Goal: Complete application form: Complete application form

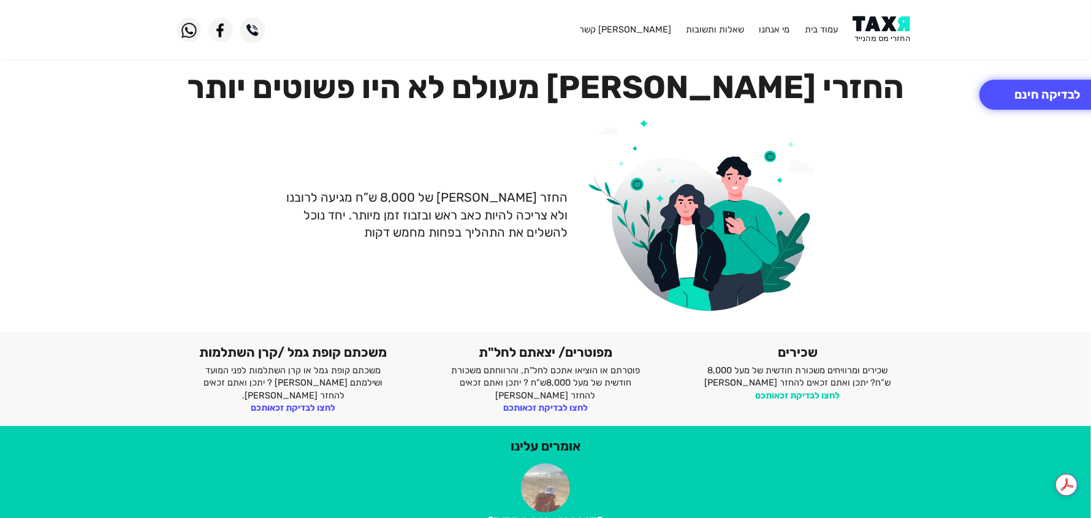
click at [804, 394] on link "לחצו לבדיקת זכאותכם" at bounding box center [798, 395] width 85 height 11
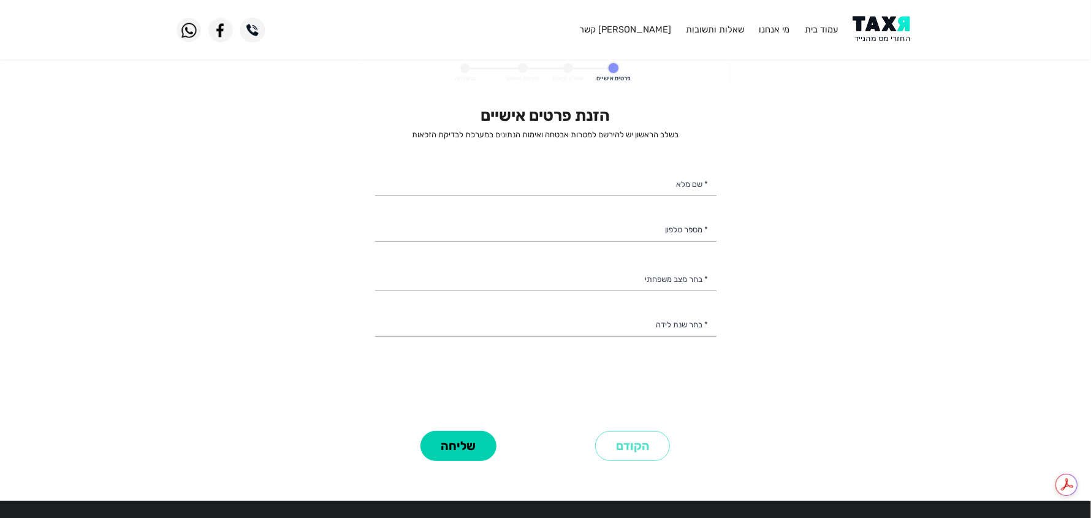
select select
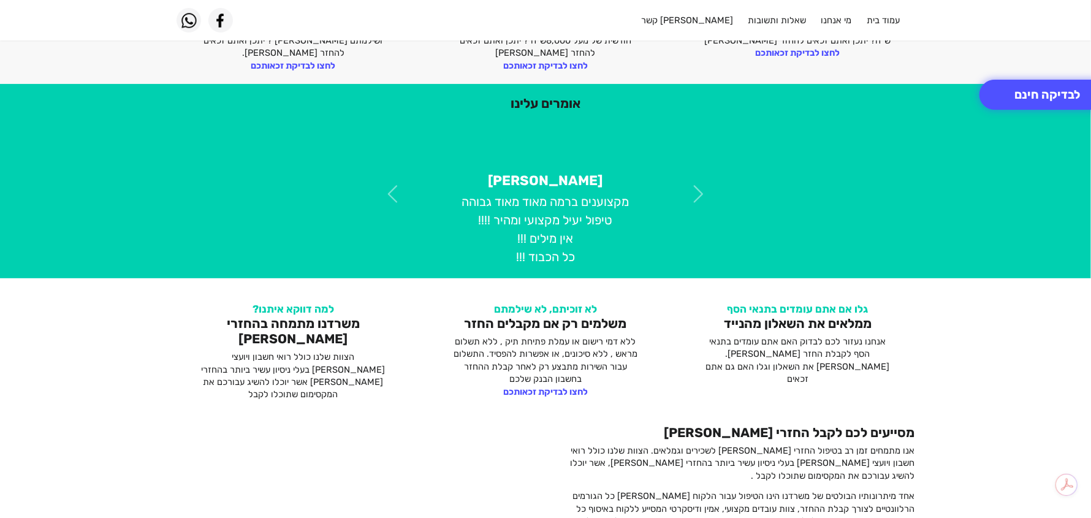
scroll to position [429, 0]
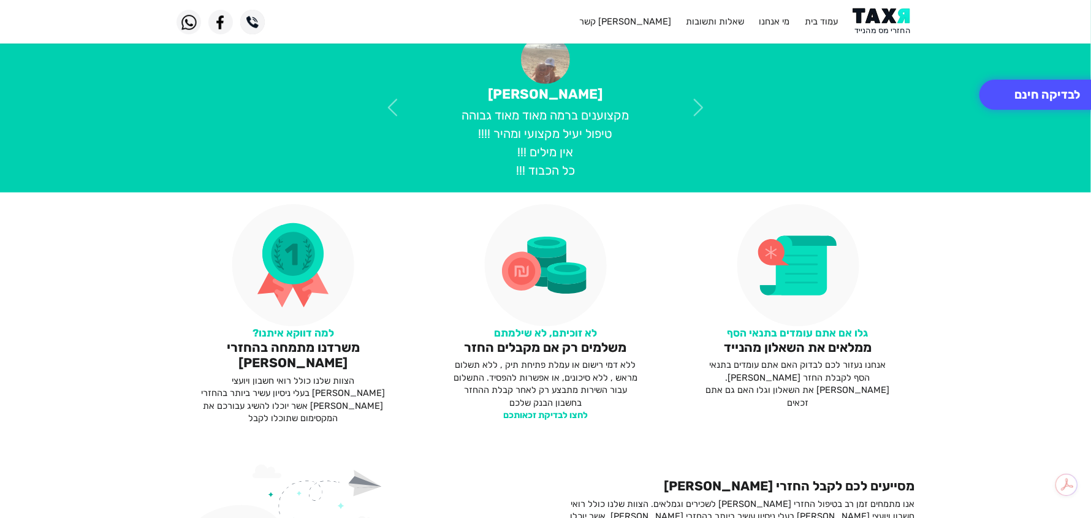
click at [526, 413] on link "לחצו לבדיקת זכאותכם" at bounding box center [545, 415] width 85 height 11
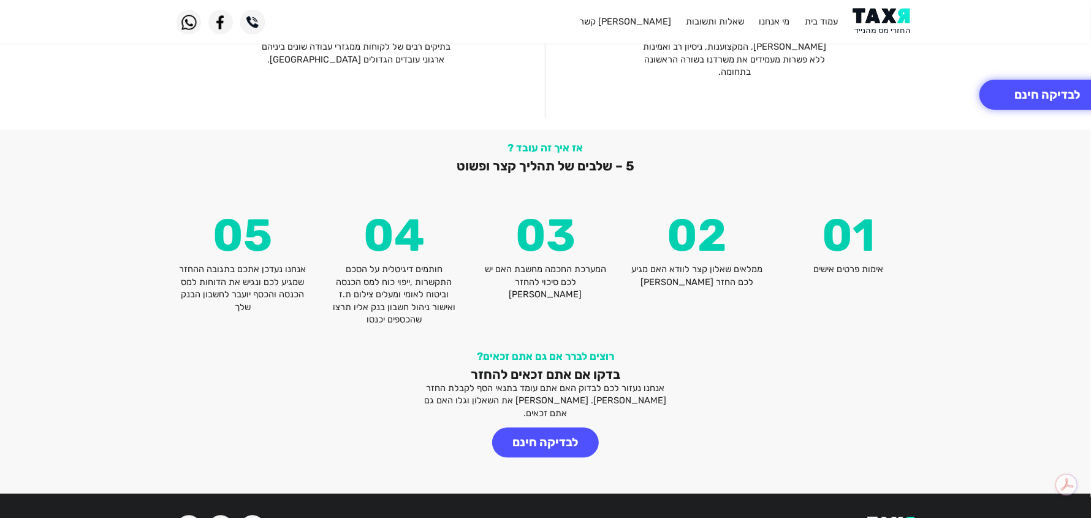
scroll to position [1375, 0]
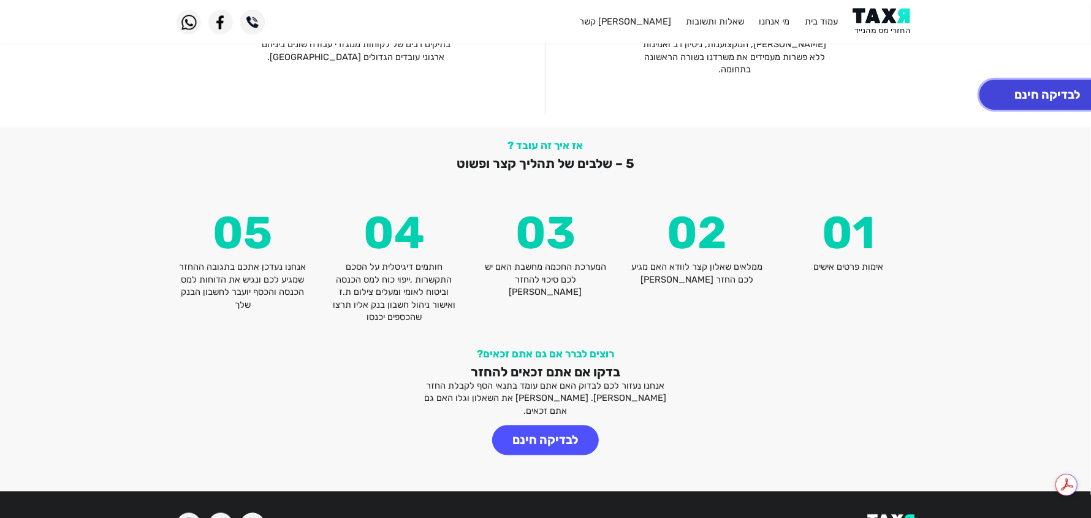
click at [1048, 87] on button "לבדיקה חינם" at bounding box center [1047, 95] width 135 height 30
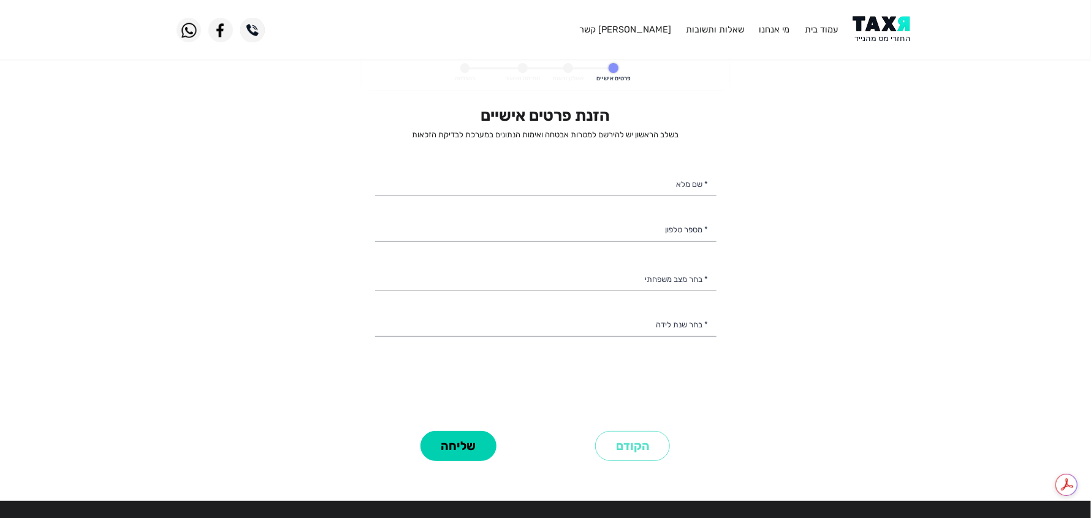
select select
click at [615, 186] on input "* שם מלא" at bounding box center [545, 183] width 341 height 26
type input "נאדיה חיימוב"
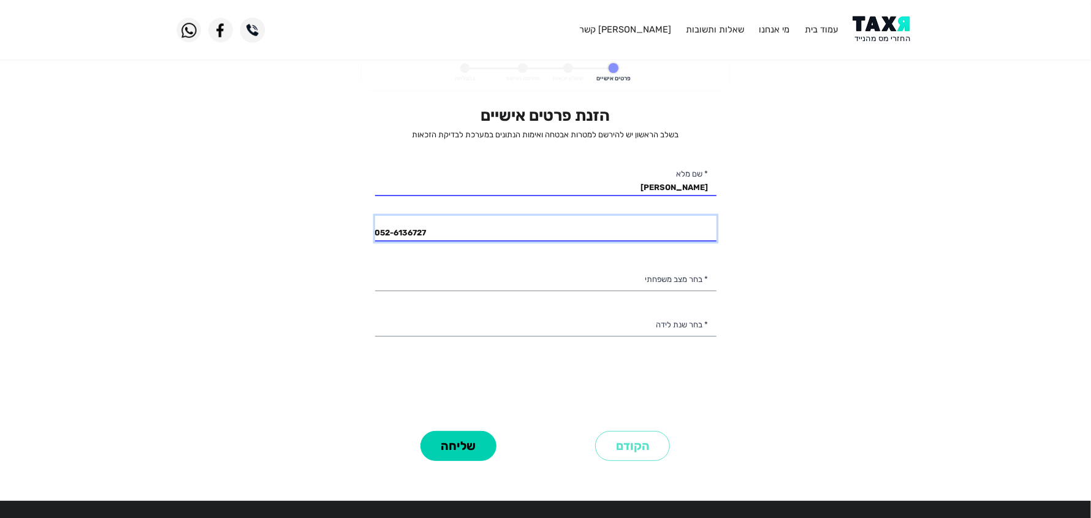
type input "052-6136727"
select select "3: Divorced"
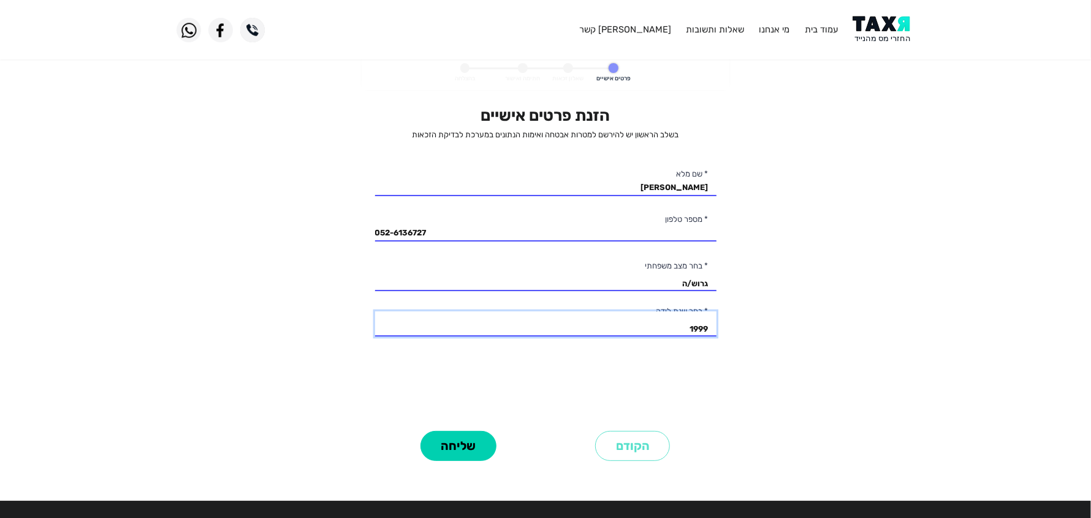
select select "11: 1993"
click at [462, 446] on button "שליחה" at bounding box center [459, 446] width 76 height 30
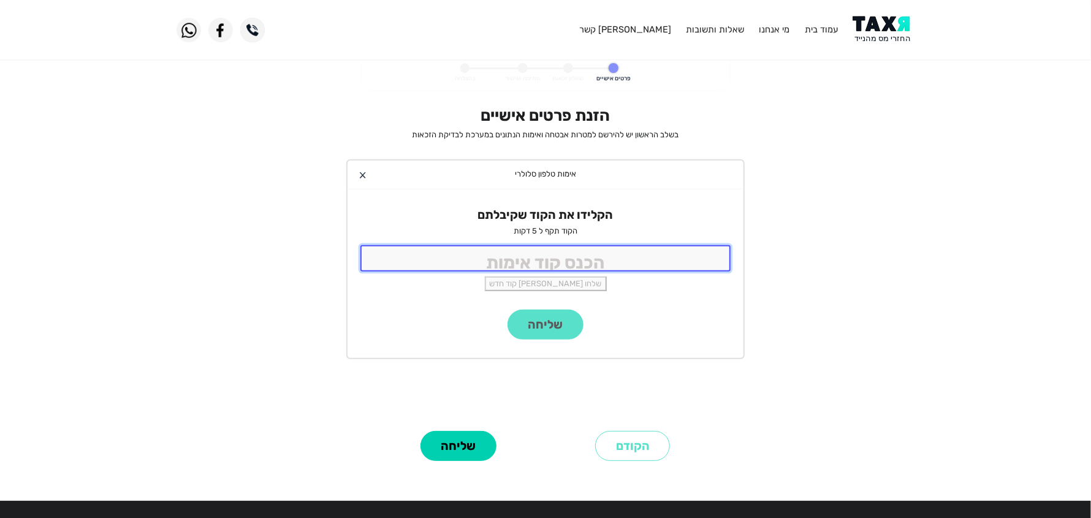
click at [536, 245] on input "tel" at bounding box center [545, 258] width 370 height 26
type input "1100"
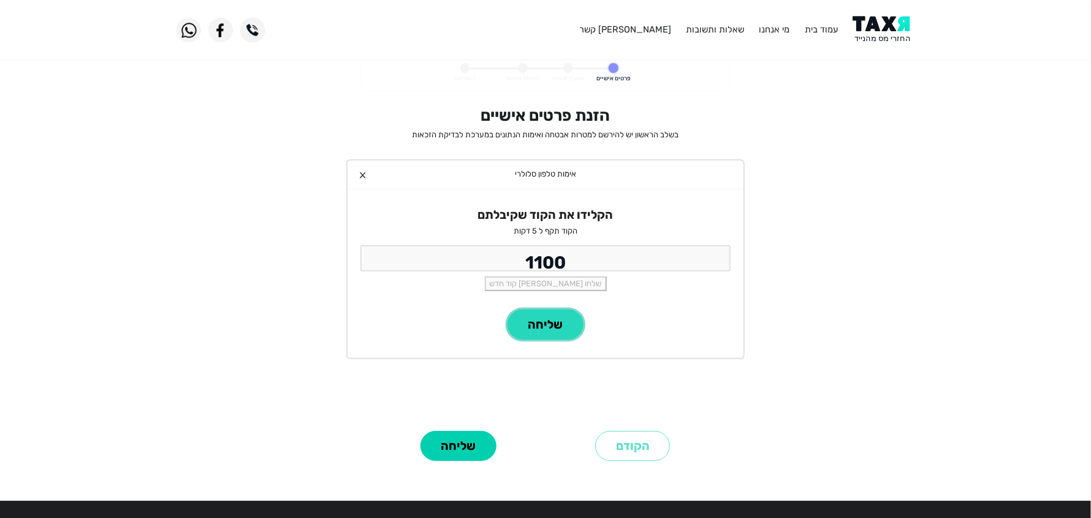
click at [565, 323] on button "שליחה" at bounding box center [546, 325] width 76 height 30
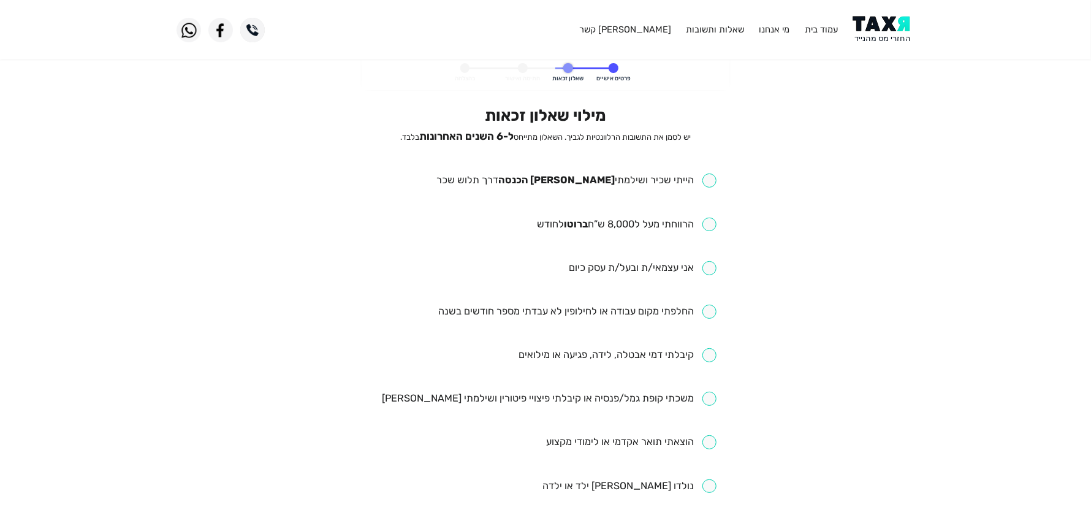
click at [715, 226] on input "checkbox" at bounding box center [627, 225] width 180 height 14
checkbox input "true"
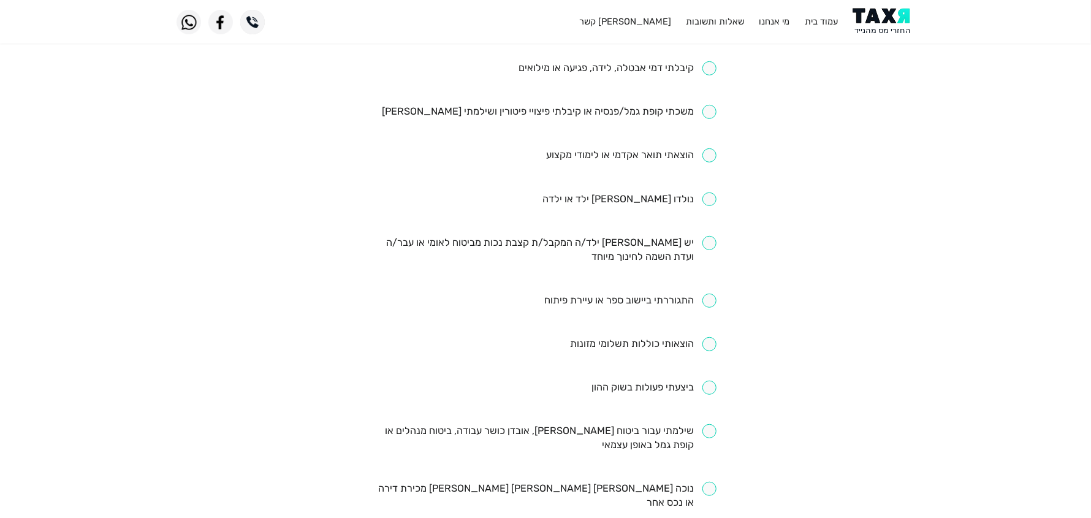
scroll to position [368, 0]
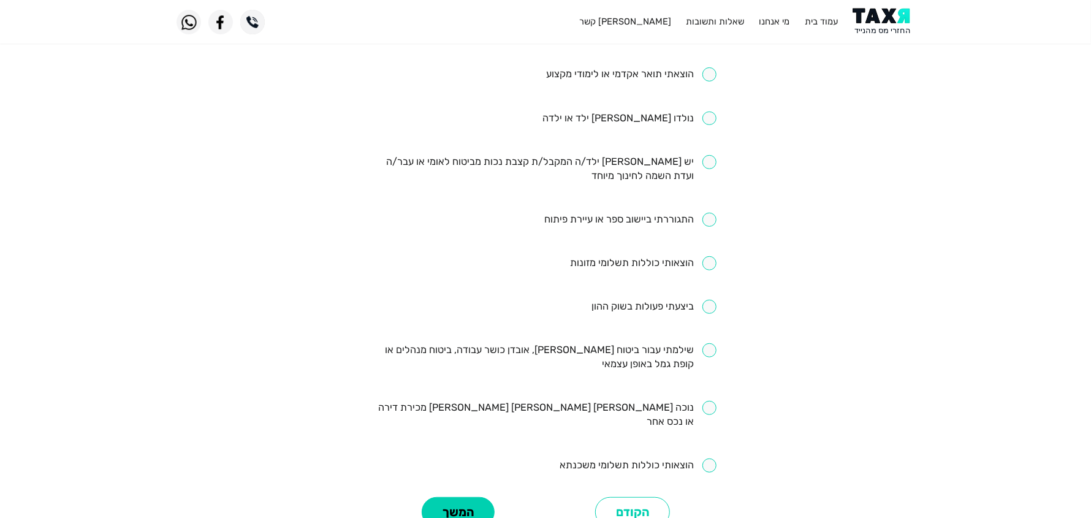
click at [714, 459] on input "checkbox" at bounding box center [638, 466] width 157 height 14
checkbox input "true"
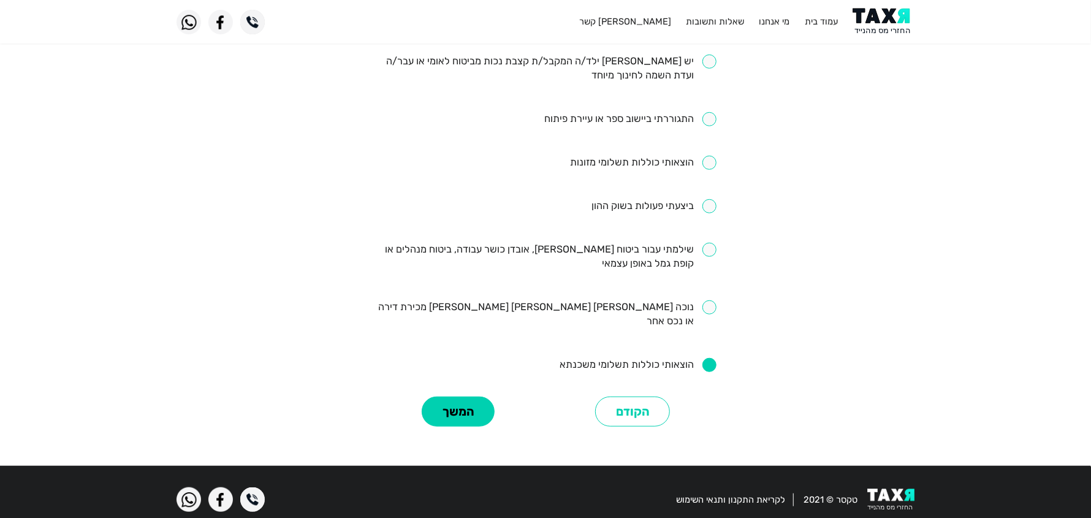
scroll to position [470, 0]
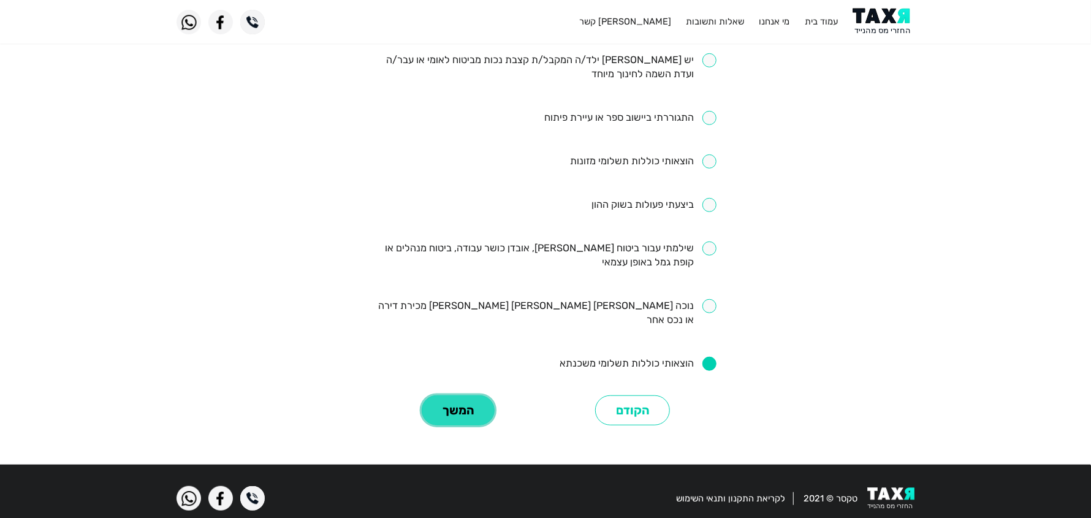
click at [448, 400] on button "המשך" at bounding box center [458, 410] width 73 height 30
